Goal: Transaction & Acquisition: Purchase product/service

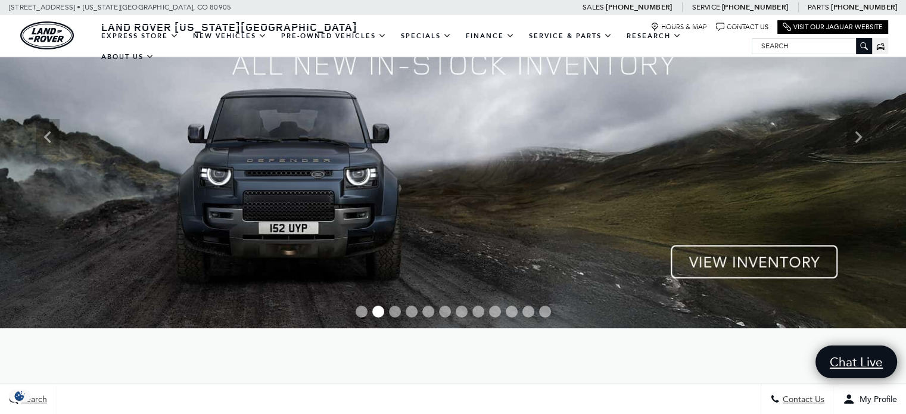
scroll to position [238, 0]
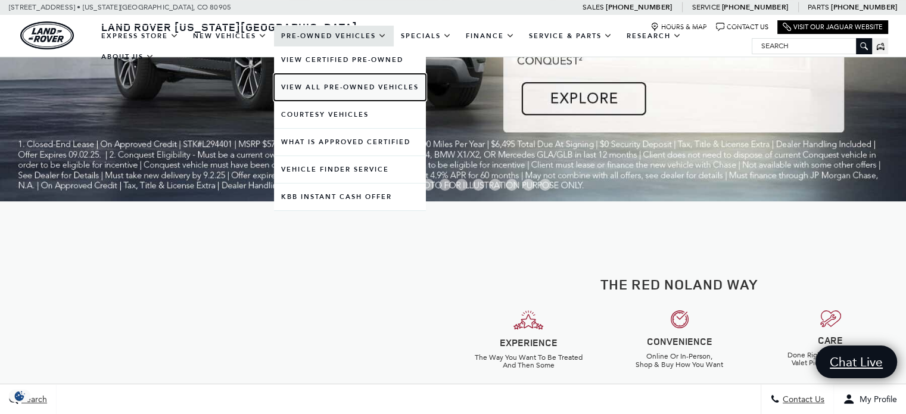
click at [346, 83] on link "View All Pre-Owned Vehicles" at bounding box center [350, 87] width 152 height 27
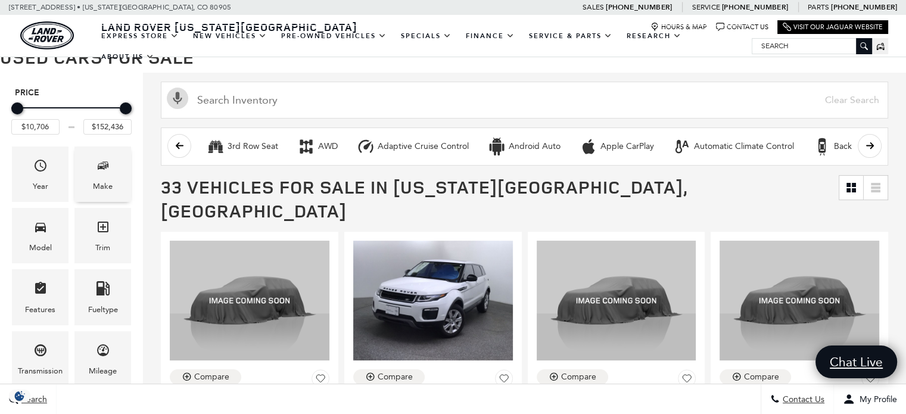
click at [104, 172] on icon "Make" at bounding box center [103, 166] width 14 height 14
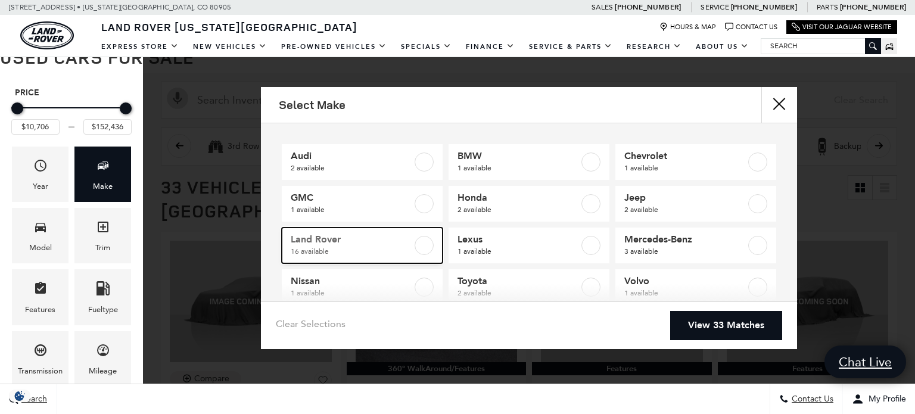
click at [422, 242] on label at bounding box center [424, 245] width 19 height 19
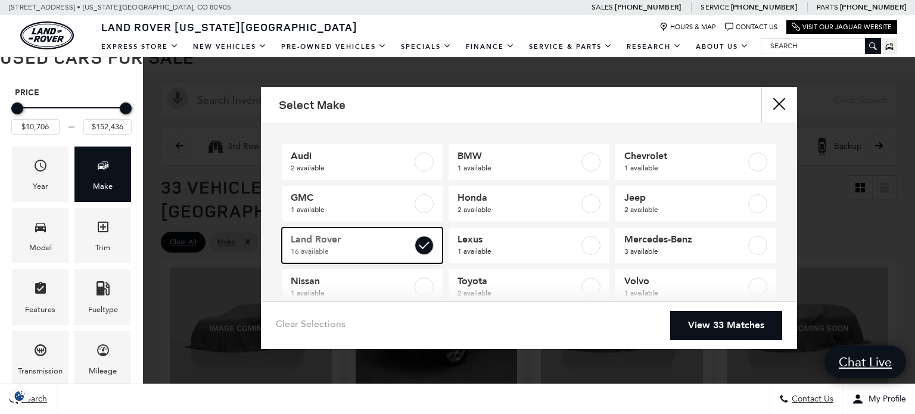
checkbox input "true"
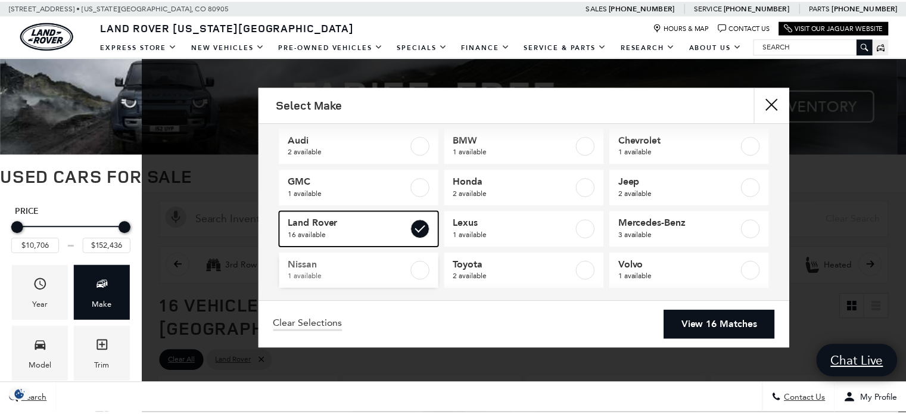
scroll to position [24, 0]
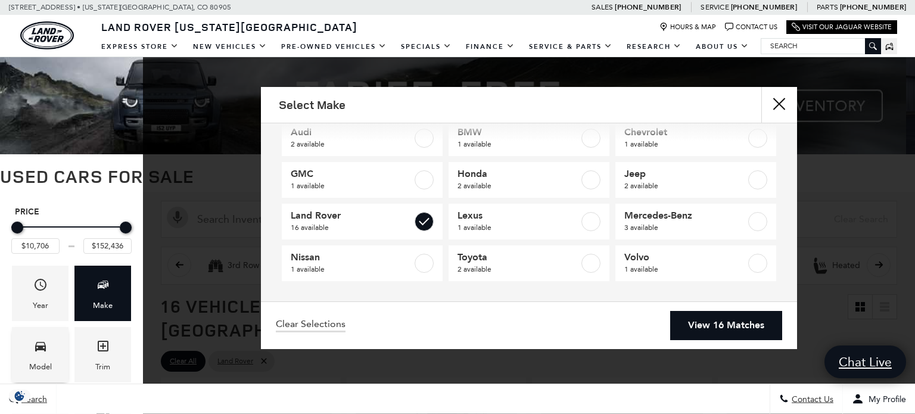
click at [44, 345] on icon "Model" at bounding box center [40, 347] width 11 height 10
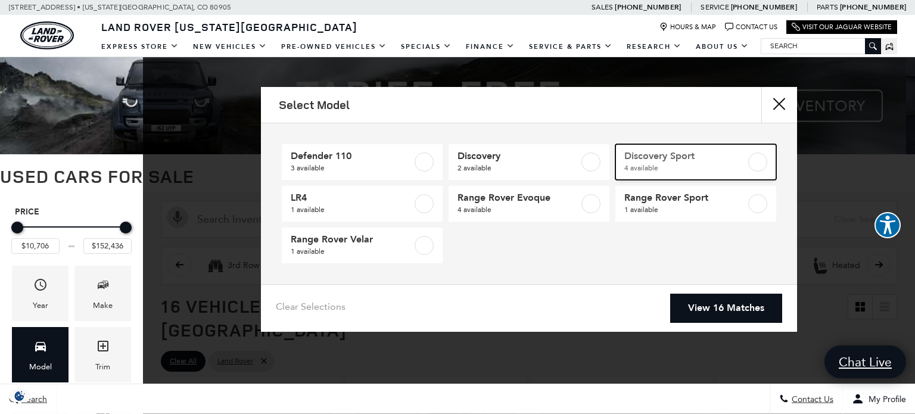
click at [761, 160] on label at bounding box center [757, 162] width 19 height 19
type input "$32,710"
type input "$52,989"
checkbox input "true"
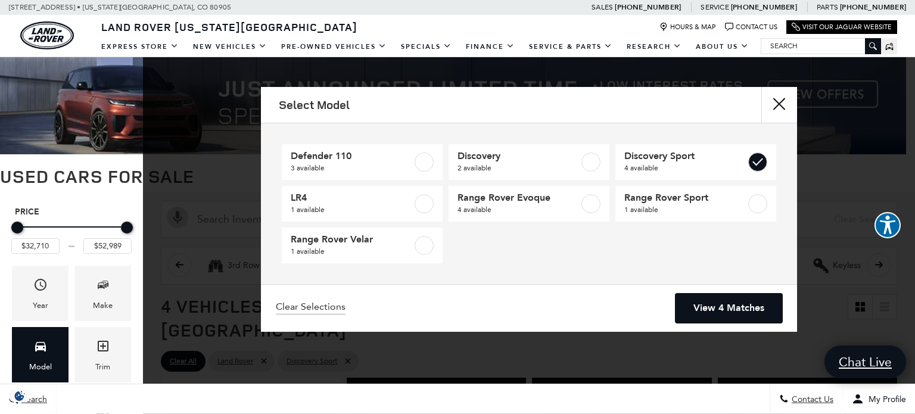
click at [719, 307] on link "View 4 Matches" at bounding box center [729, 308] width 107 height 29
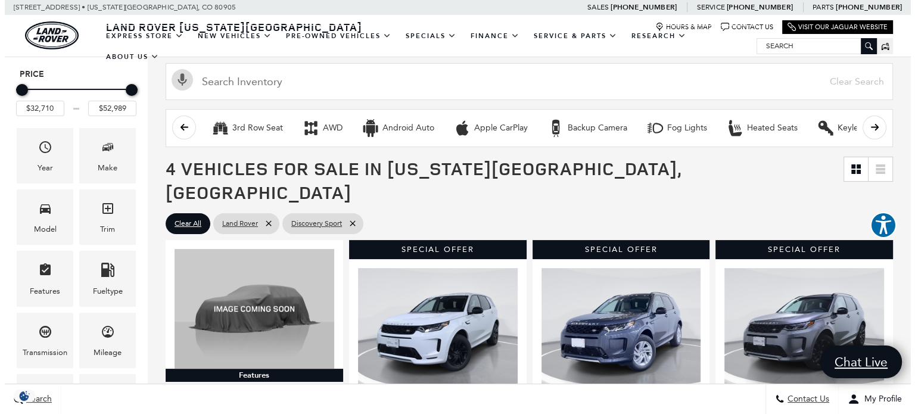
scroll to position [119, 0]
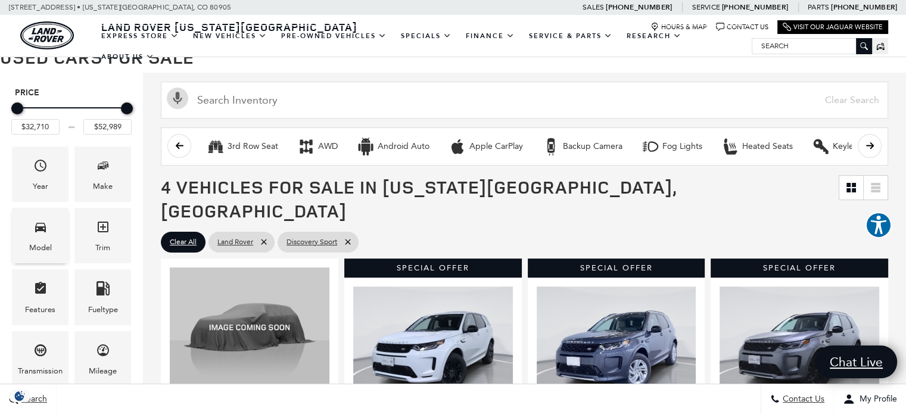
click at [47, 232] on icon "Model" at bounding box center [40, 227] width 14 height 14
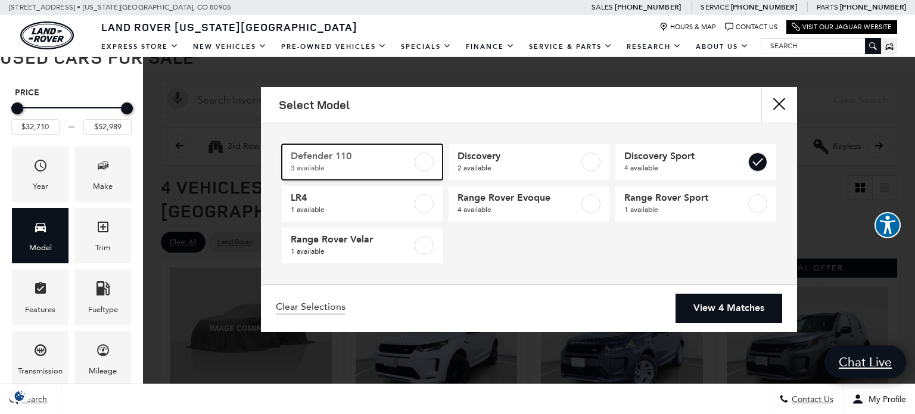
click at [427, 164] on label at bounding box center [424, 162] width 19 height 19
type input "$75,687"
checkbox input "true"
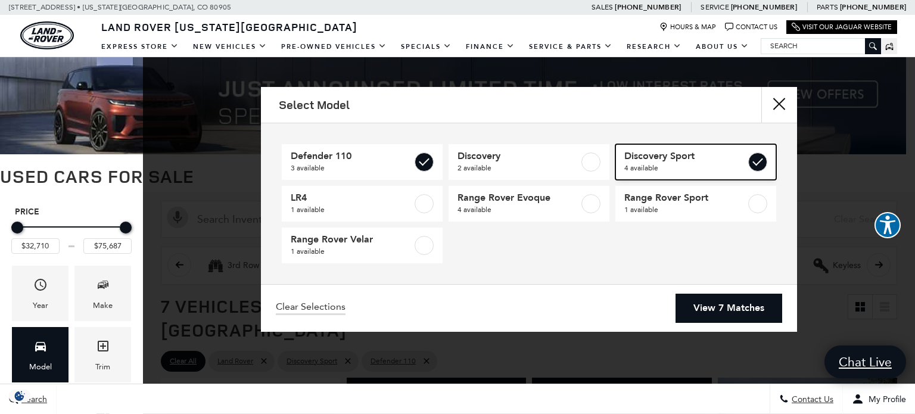
click at [757, 159] on label at bounding box center [757, 162] width 19 height 19
type input "$41,776"
checkbox input "false"
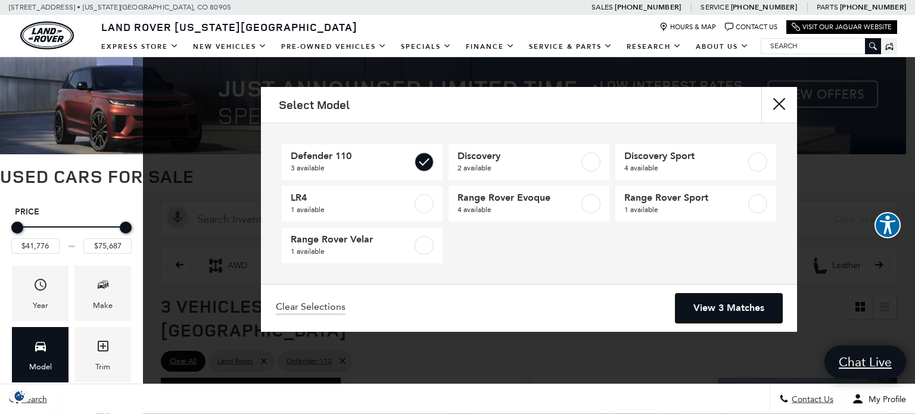
click at [746, 304] on link "View 3 Matches" at bounding box center [729, 308] width 107 height 29
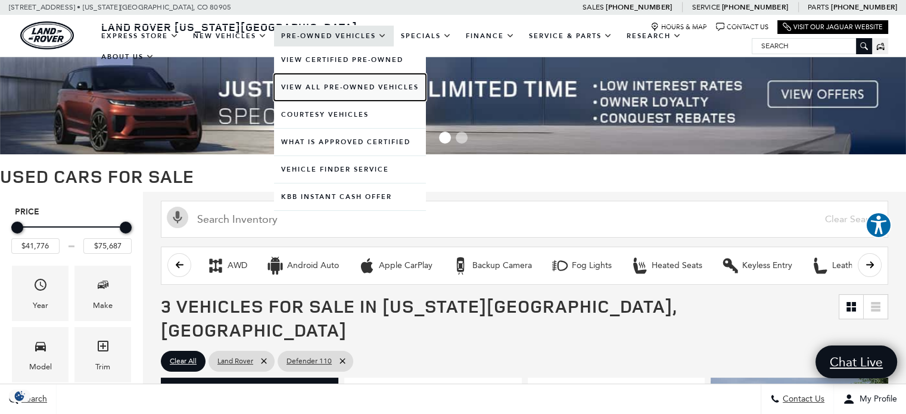
click at [325, 82] on link "View All Pre-Owned Vehicles" at bounding box center [350, 87] width 152 height 27
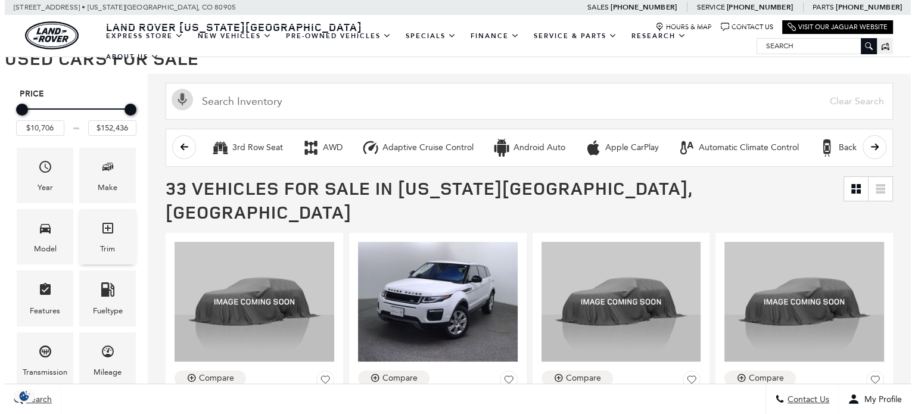
scroll to position [119, 0]
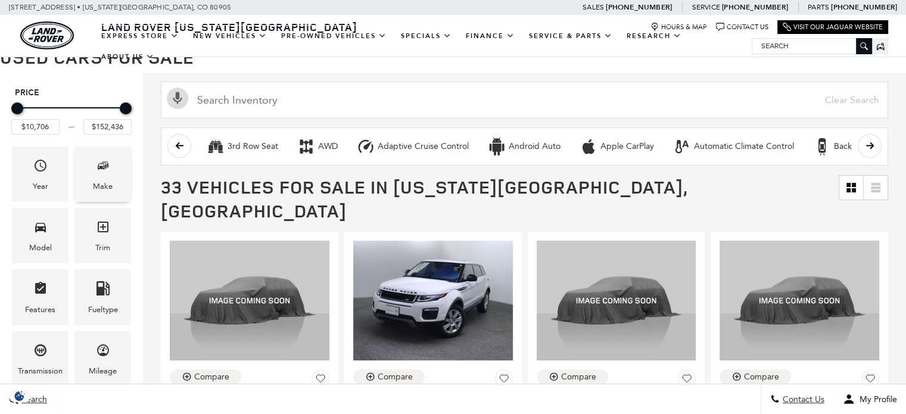
click at [105, 171] on icon "Make" at bounding box center [103, 166] width 14 height 14
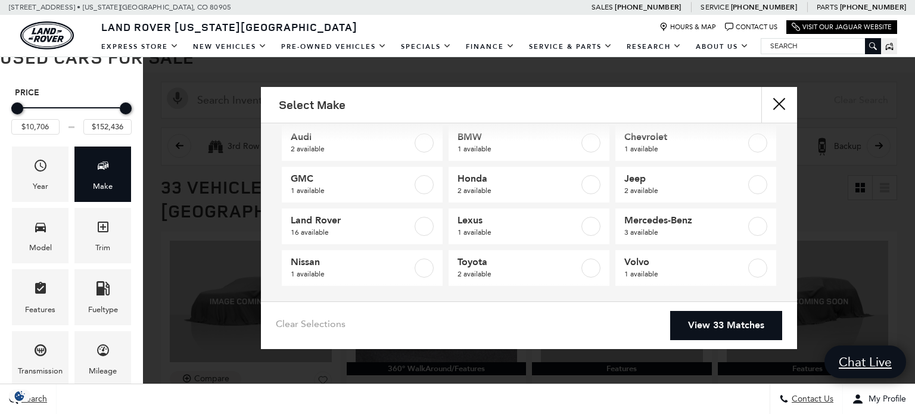
scroll to position [24, 0]
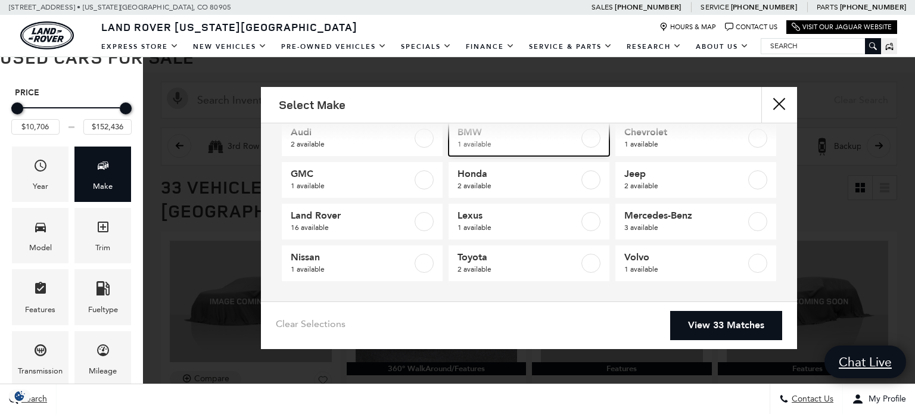
click at [583, 138] on label at bounding box center [591, 138] width 19 height 19
type input "$48,152"
checkbox input "true"
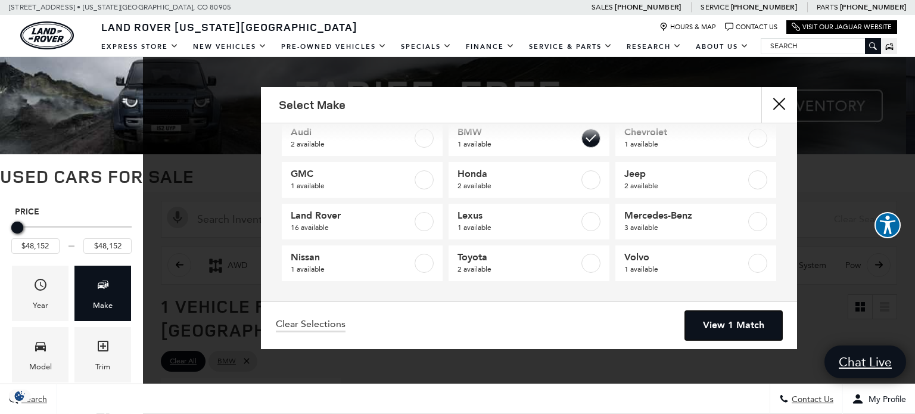
click at [732, 322] on link "View 1 Match" at bounding box center [733, 325] width 97 height 29
